Goal: Find specific page/section: Find specific page/section

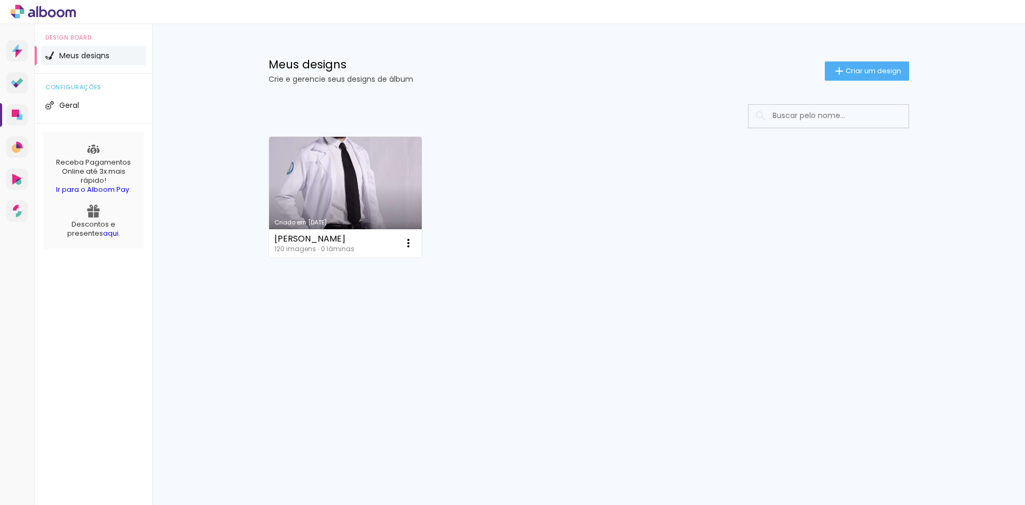
click at [64, 12] on icon at bounding box center [61, 13] width 8 height 8
click at [37, 11] on icon at bounding box center [37, 11] width 2 height 11
click at [61, 6] on icon at bounding box center [43, 12] width 65 height 14
